Goal: Check status: Check status

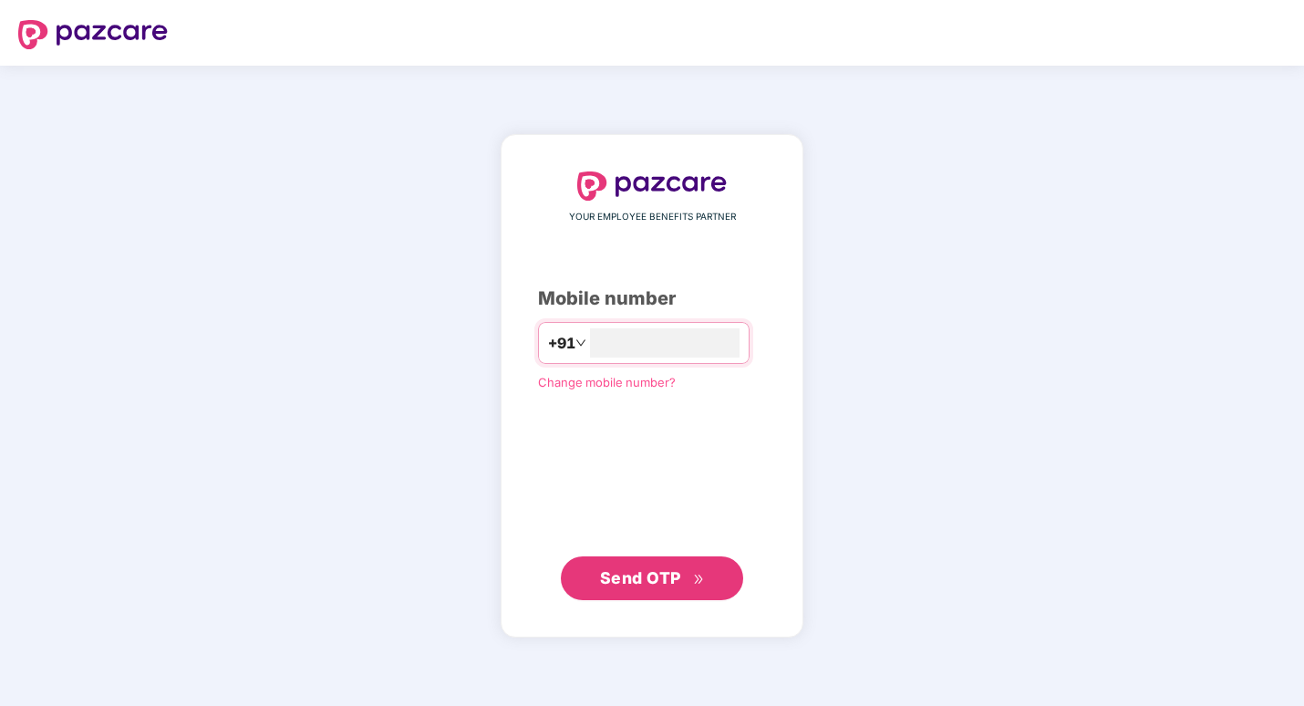
type input "**********"
click at [590, 588] on button "Send OTP" at bounding box center [652, 578] width 182 height 44
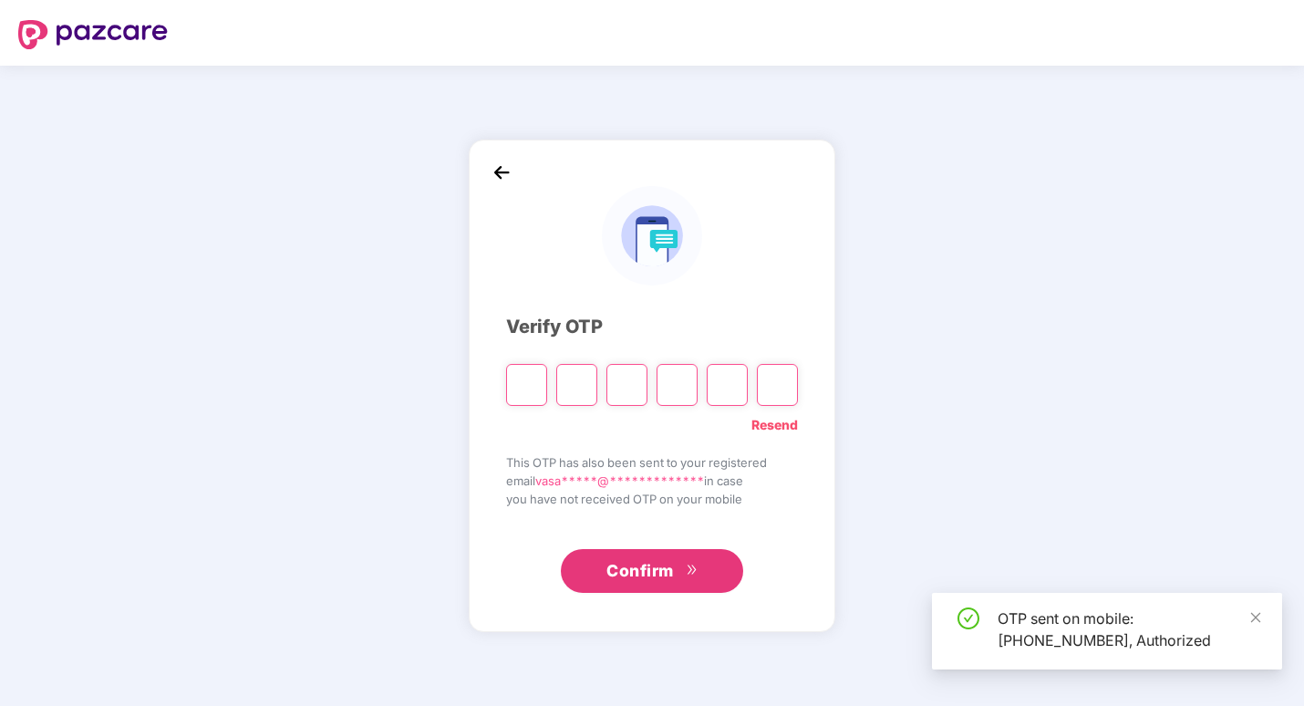
type input "*"
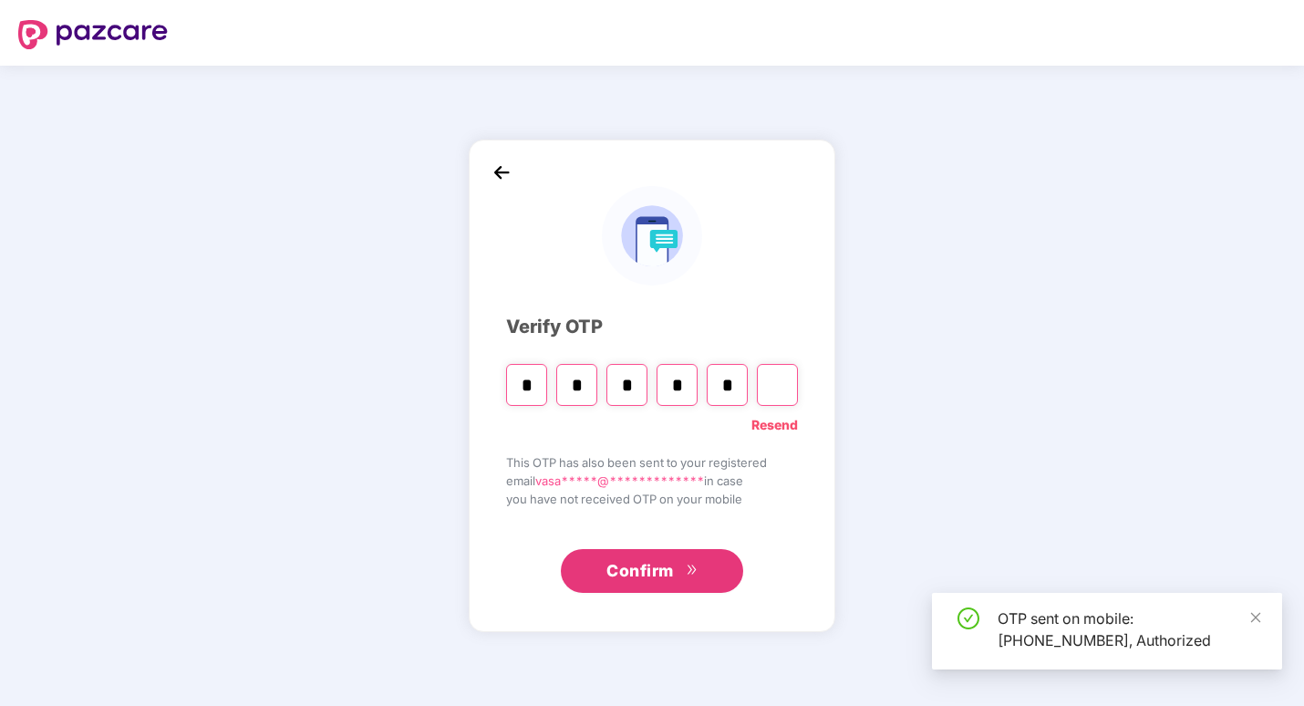
type input "*"
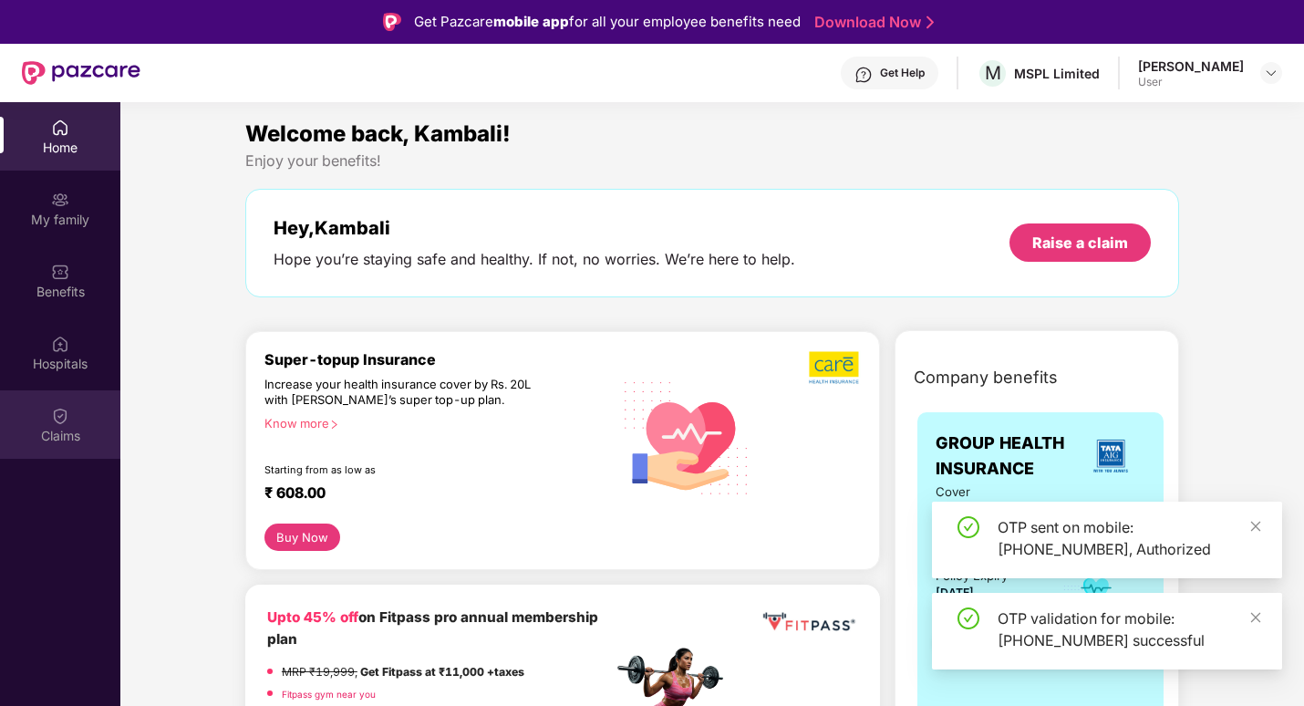
click at [46, 422] on div "Claims" at bounding box center [60, 424] width 120 height 68
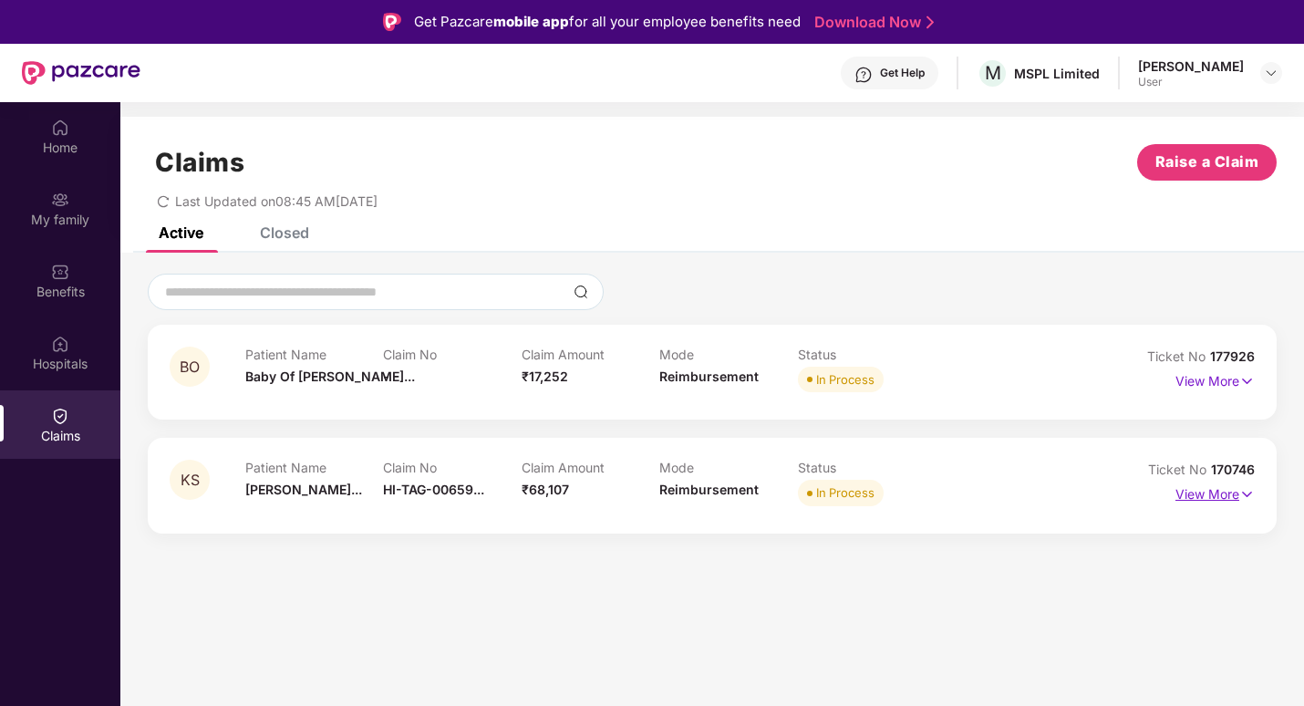
click at [1215, 489] on p "View More" at bounding box center [1214, 492] width 79 height 25
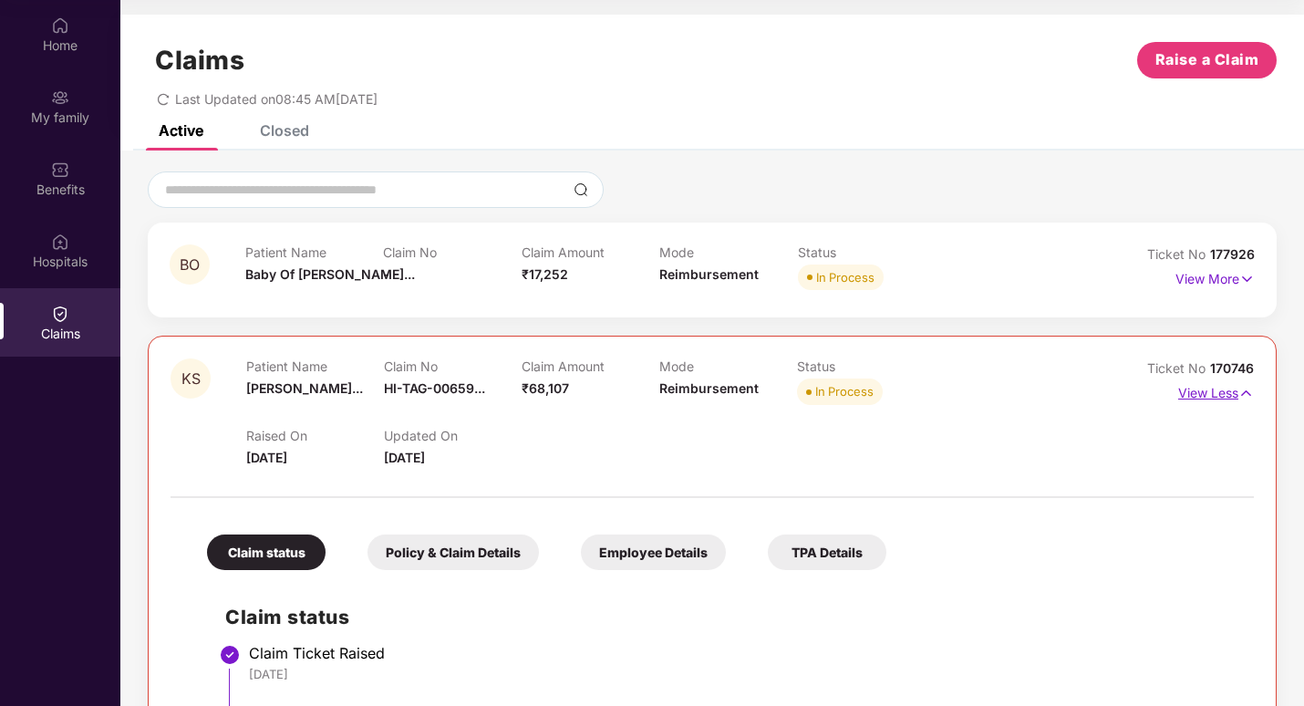
click at [1215, 394] on p "View Less" at bounding box center [1216, 390] width 76 height 25
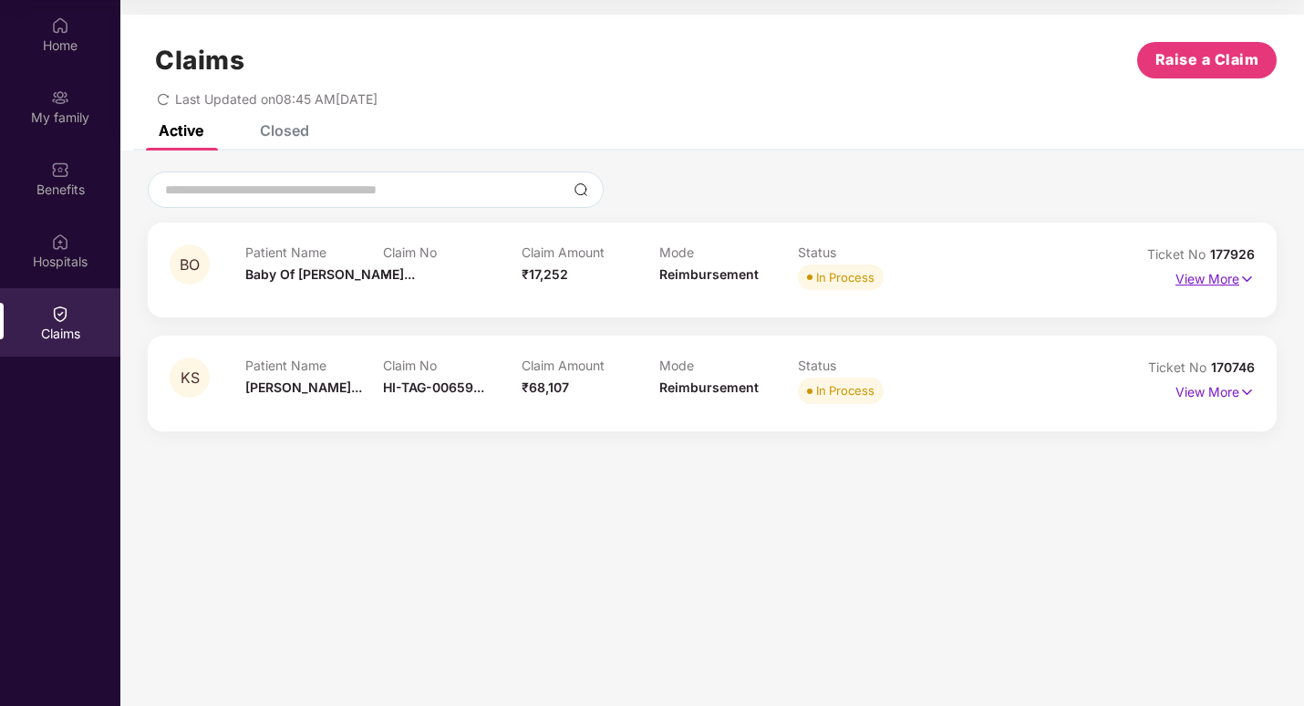
click at [1202, 277] on p "View More" at bounding box center [1214, 276] width 79 height 25
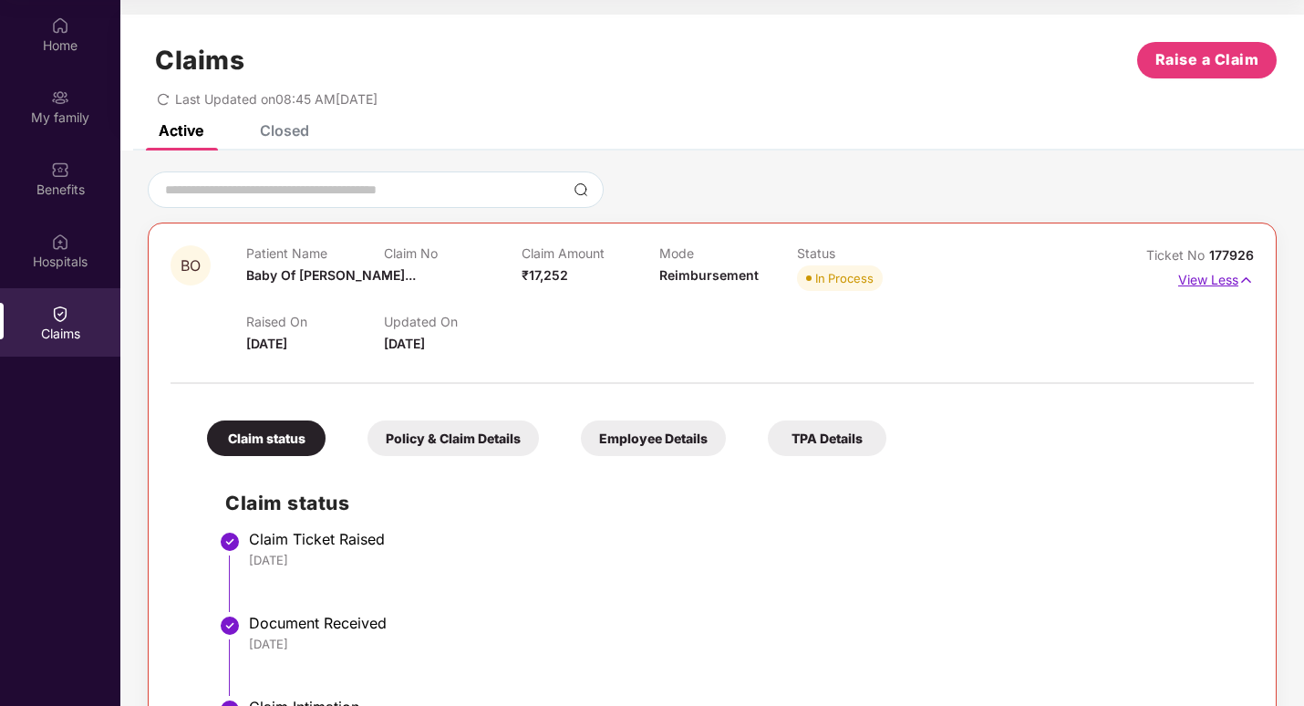
click at [1192, 276] on p "View Less" at bounding box center [1216, 277] width 76 height 25
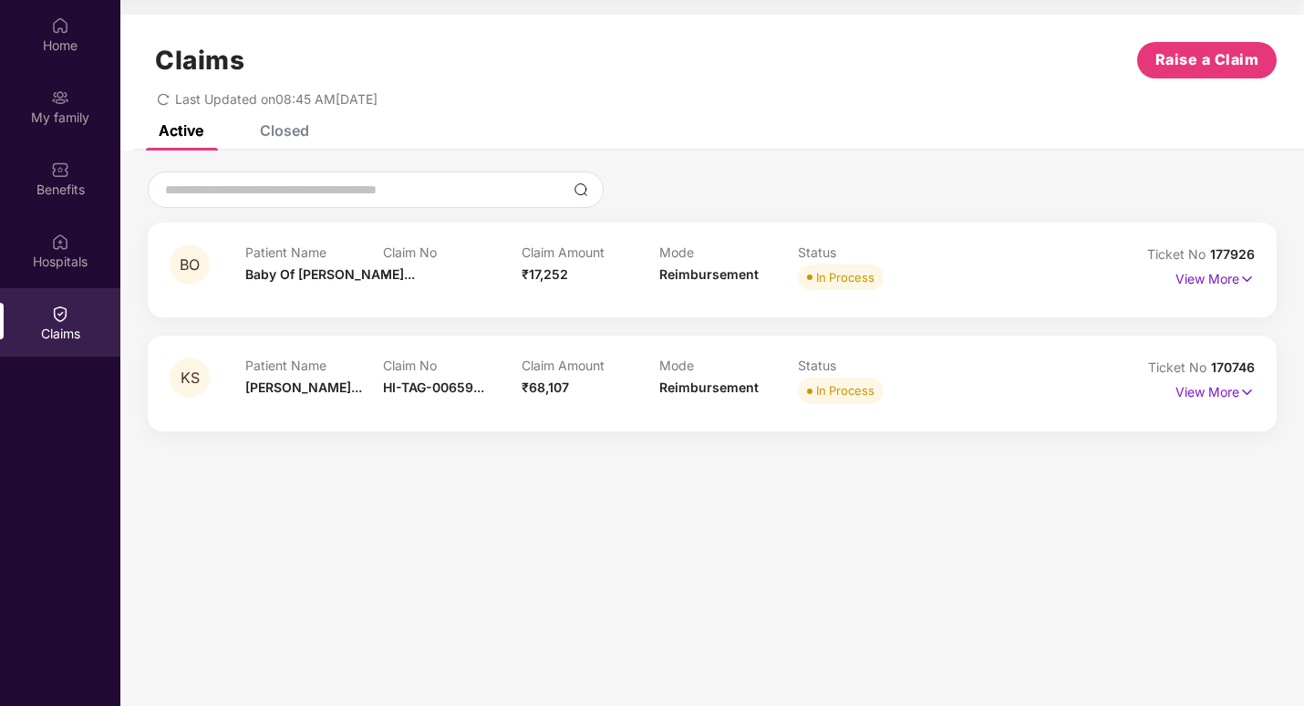
click at [264, 139] on div "Closed" at bounding box center [270, 130] width 77 height 40
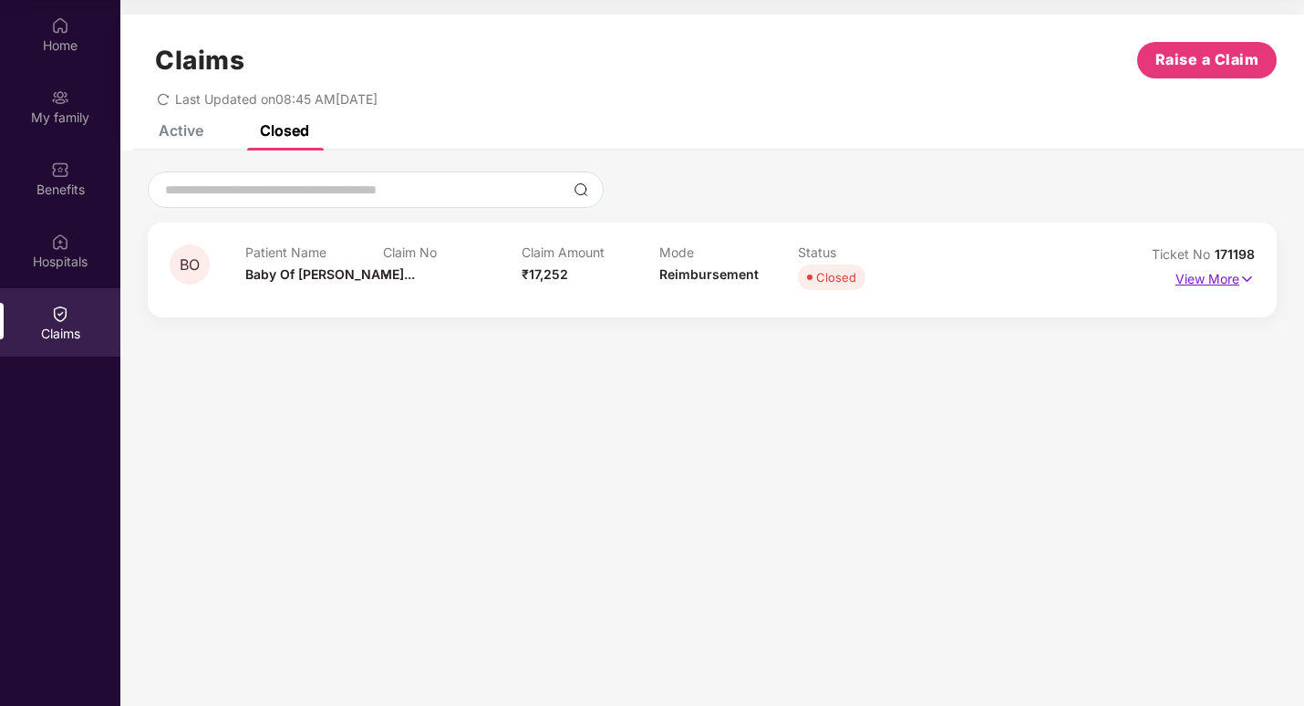
click at [1185, 274] on p "View More" at bounding box center [1214, 276] width 79 height 25
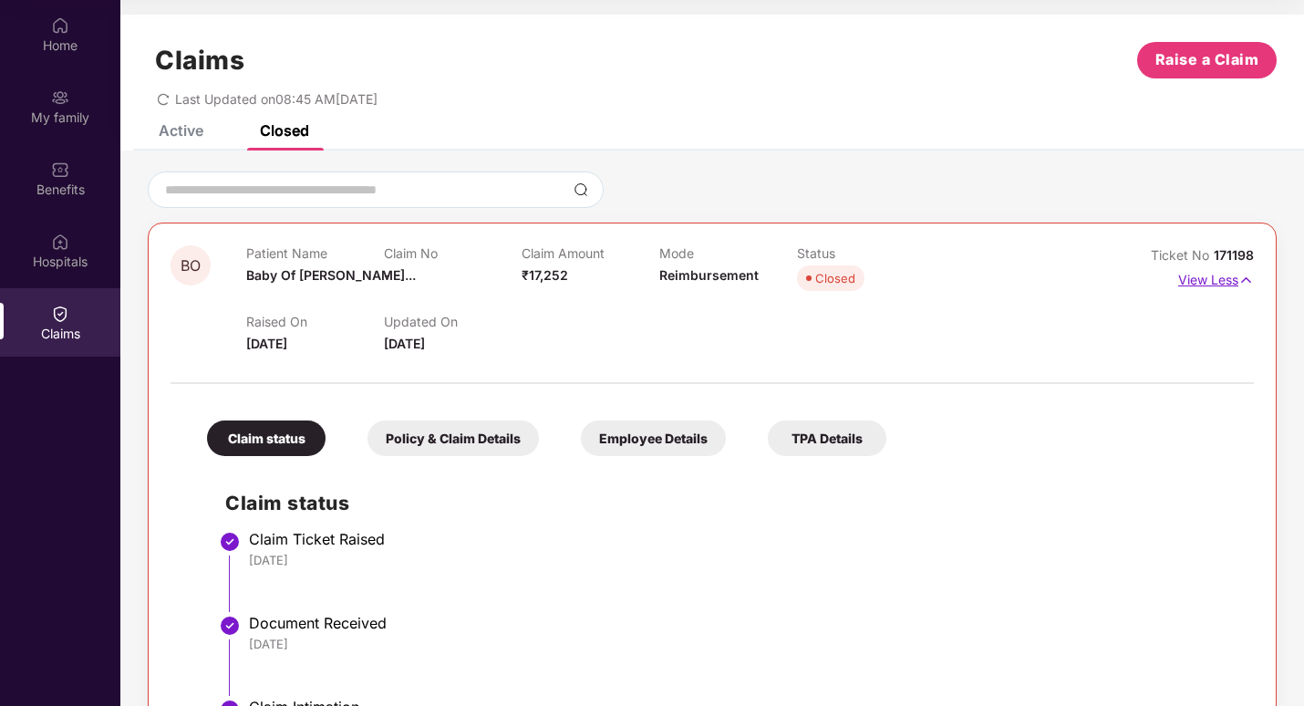
click at [1215, 280] on p "View Less" at bounding box center [1216, 277] width 76 height 25
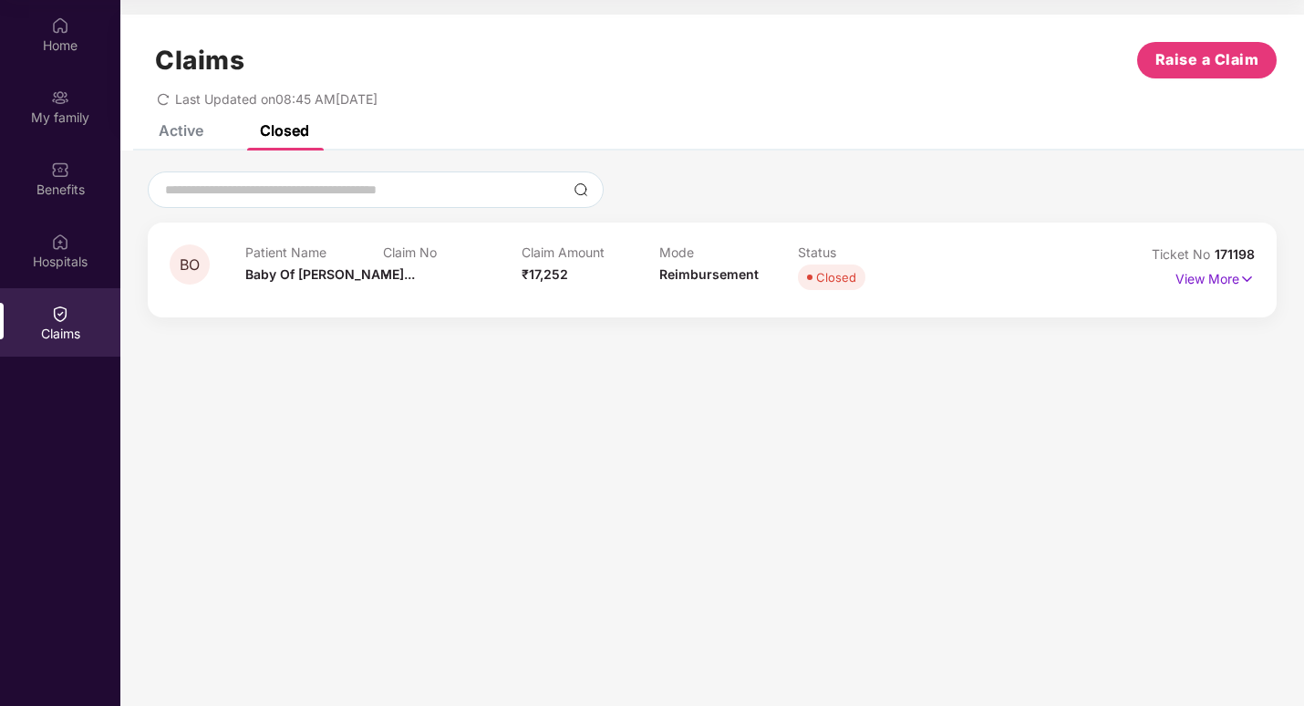
click at [177, 123] on div "Claims Raise a Claim Last Updated on 08:45 AM[DATE]" at bounding box center [711, 70] width 1183 height 110
click at [175, 134] on div "Active" at bounding box center [181, 130] width 45 height 18
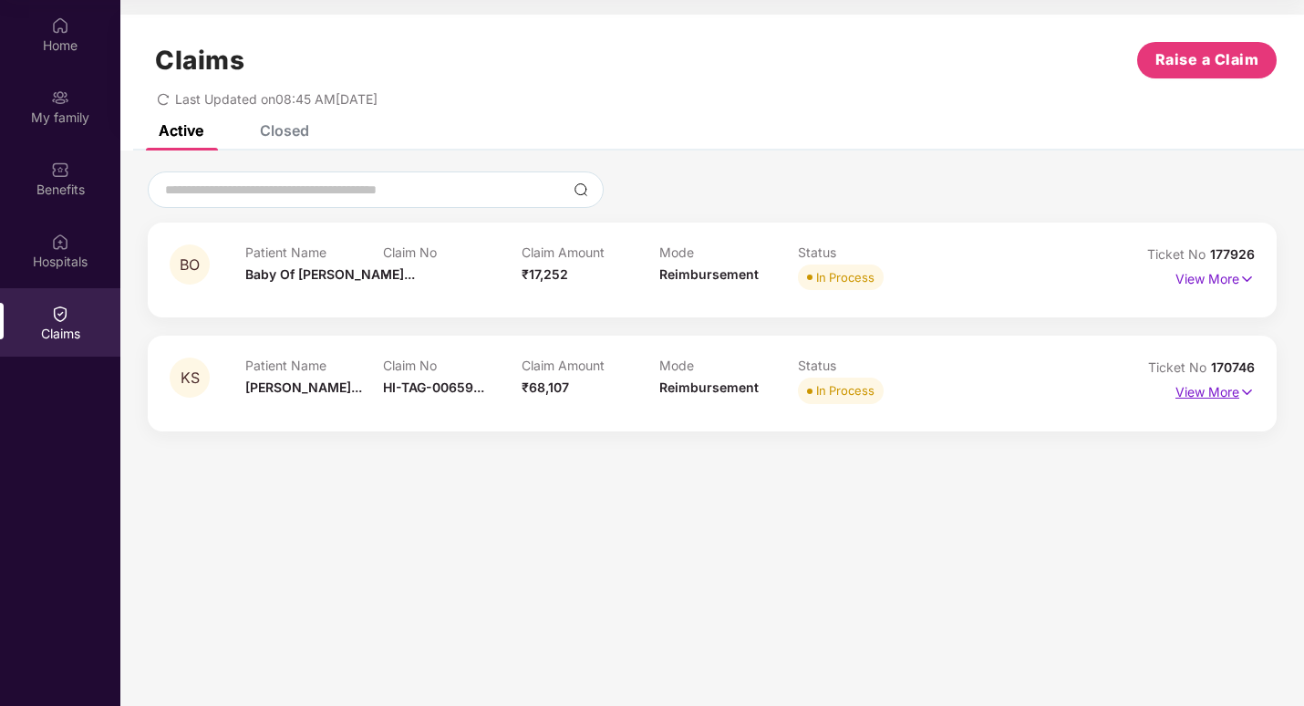
click at [1219, 387] on p "View More" at bounding box center [1214, 389] width 79 height 25
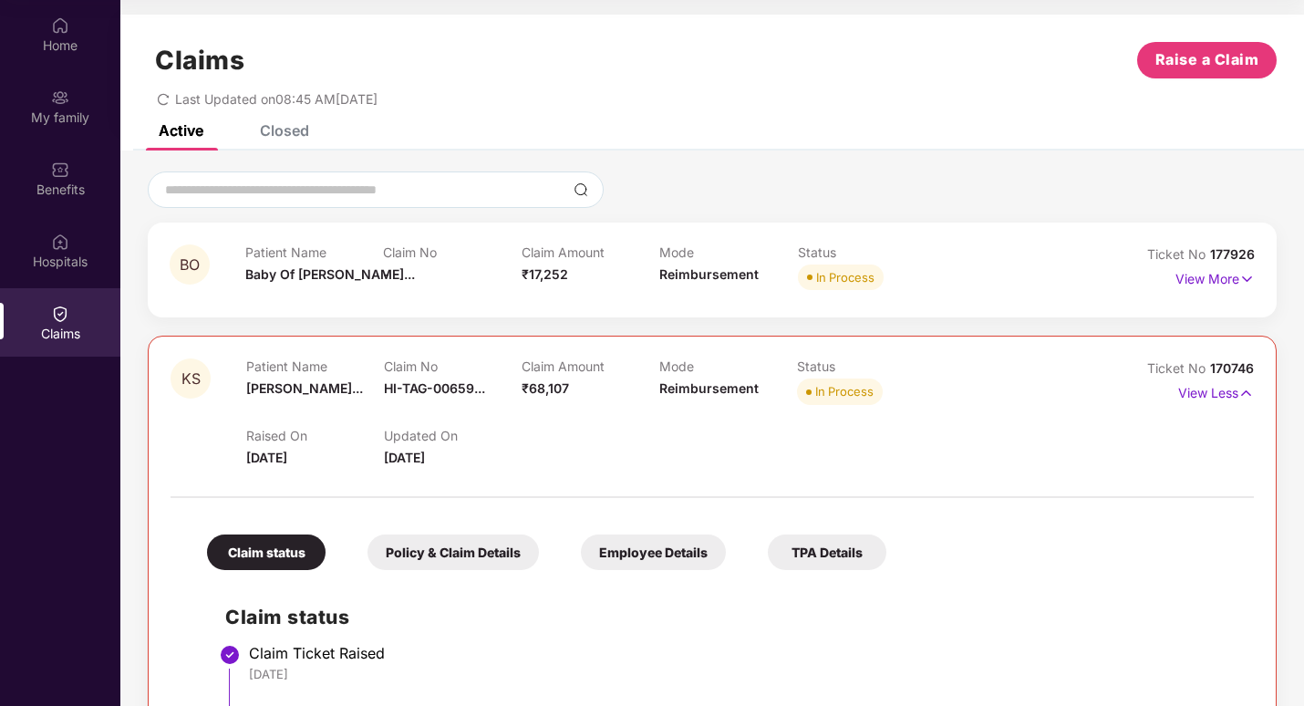
click at [271, 141] on div "Closed" at bounding box center [270, 130] width 77 height 40
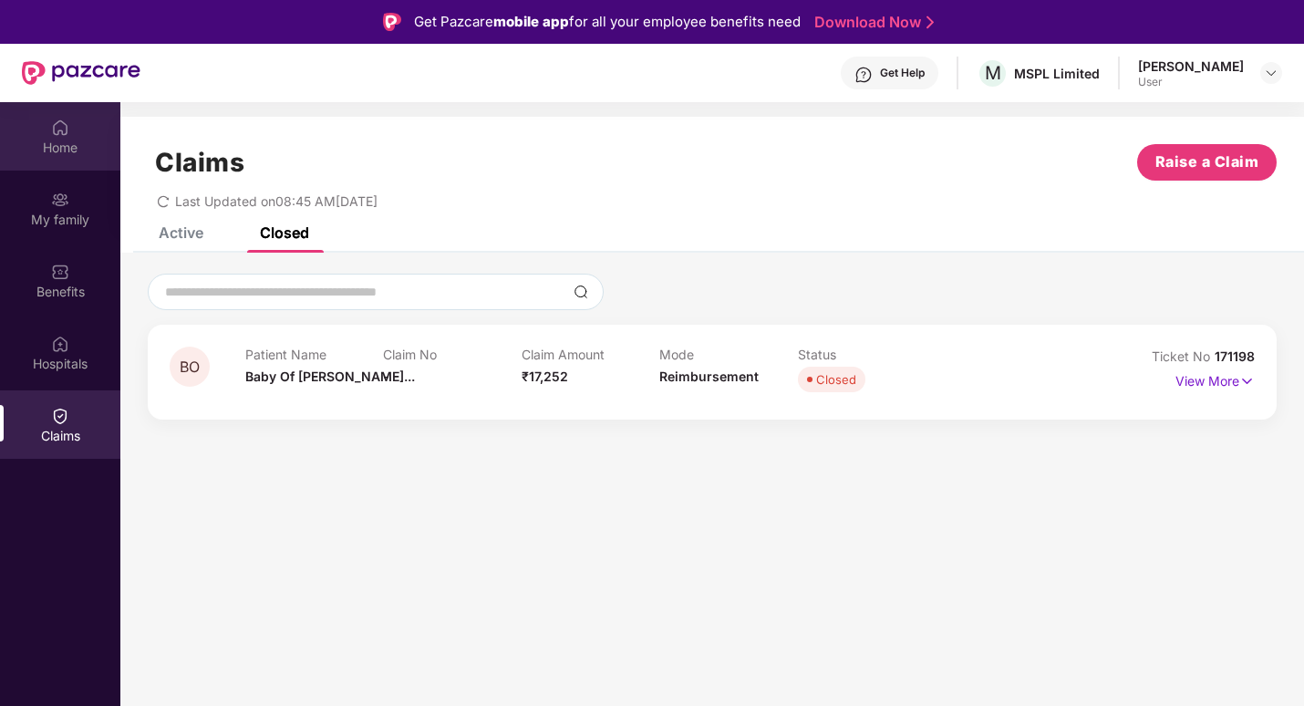
click at [81, 146] on div "Home" at bounding box center [60, 148] width 120 height 18
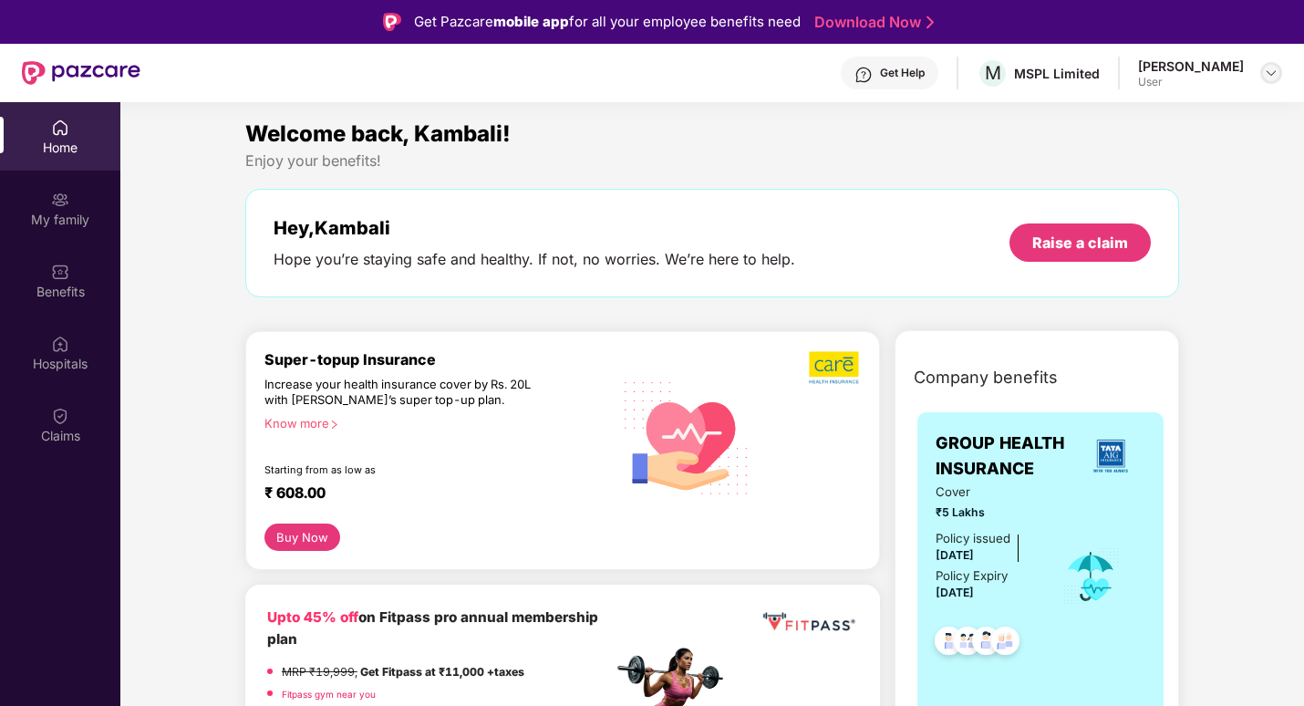
click at [1272, 73] on img at bounding box center [1271, 73] width 15 height 15
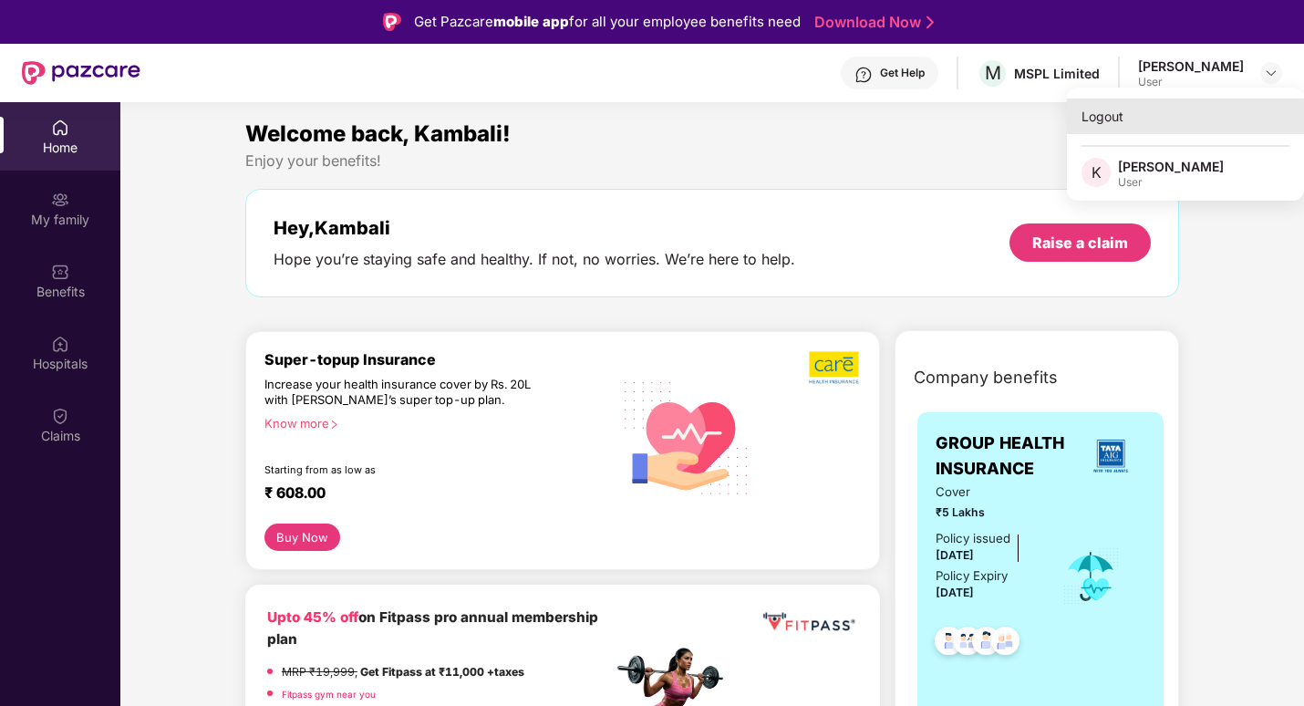
click at [1094, 113] on div "Logout" at bounding box center [1185, 116] width 237 height 36
